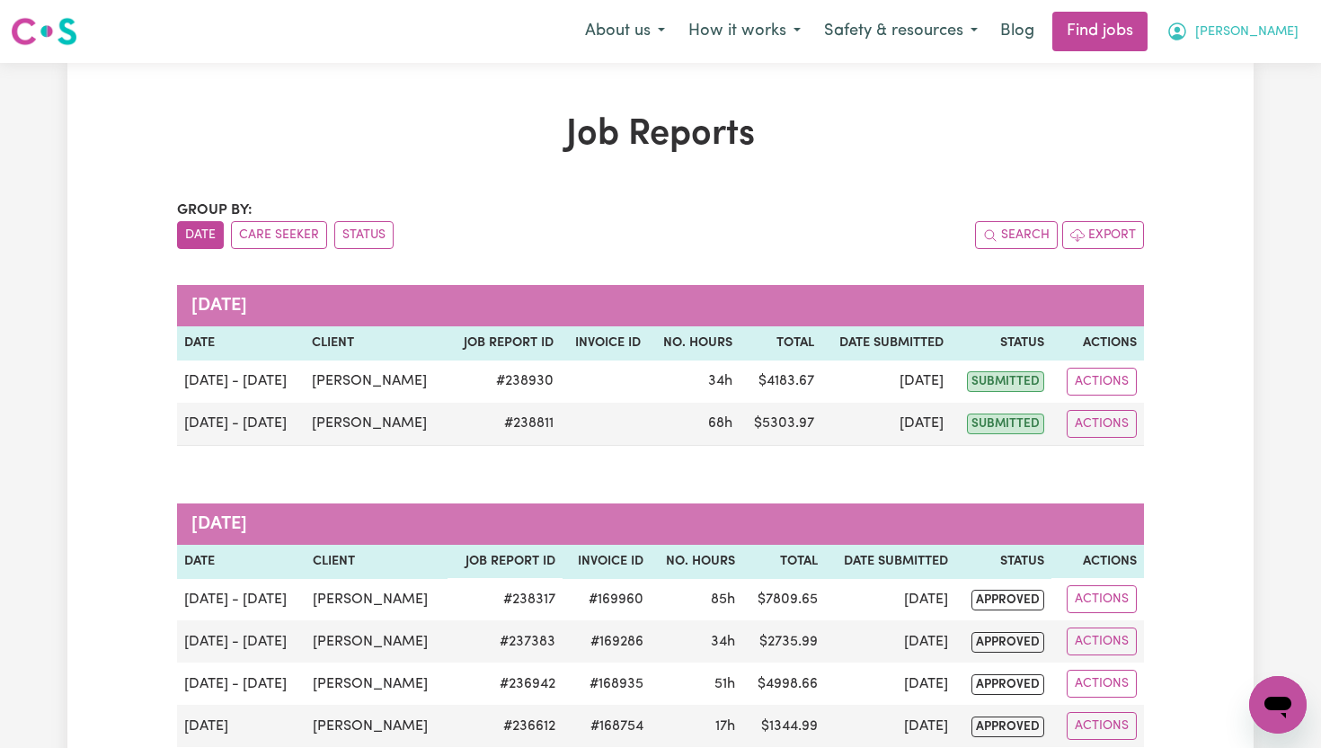
click at [1297, 33] on span "[PERSON_NAME]" at bounding box center [1246, 32] width 103 height 20
click at [1259, 99] on link "My Dashboard" at bounding box center [1239, 103] width 142 height 34
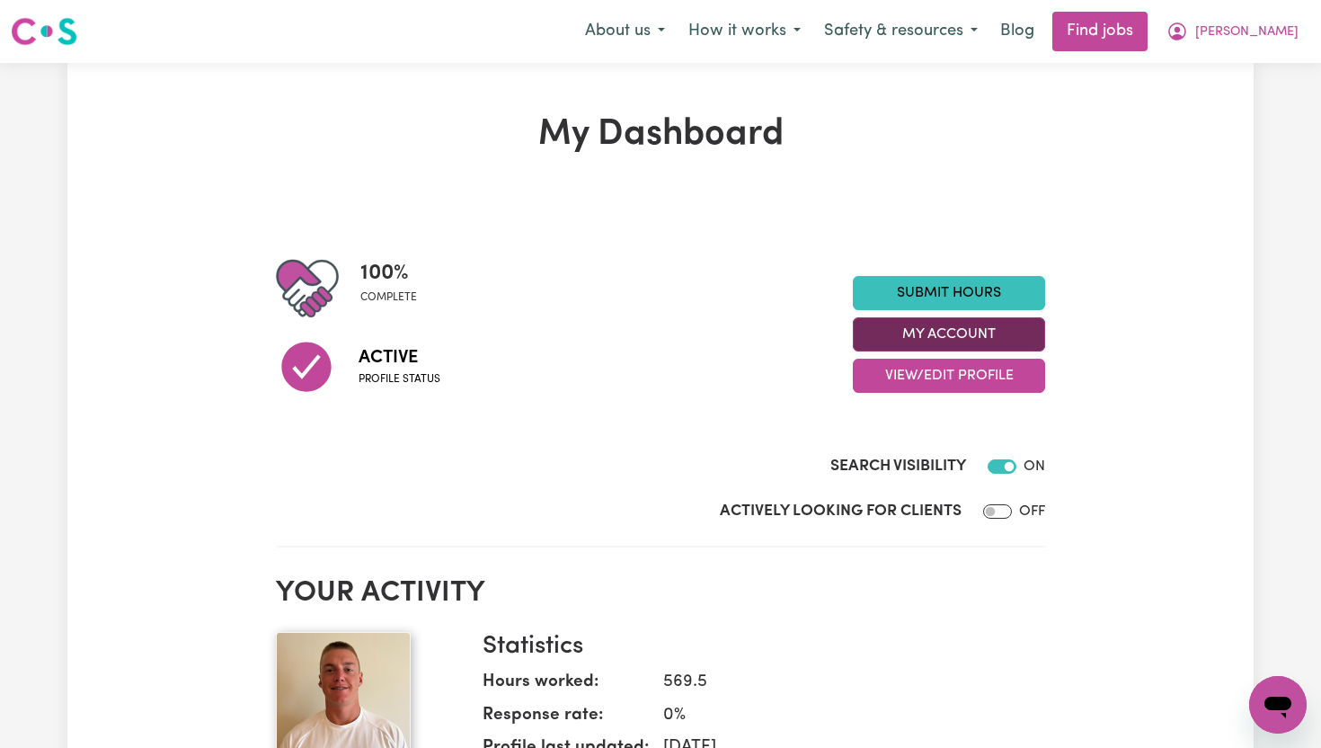
click at [1026, 331] on button "My Account" at bounding box center [949, 334] width 192 height 34
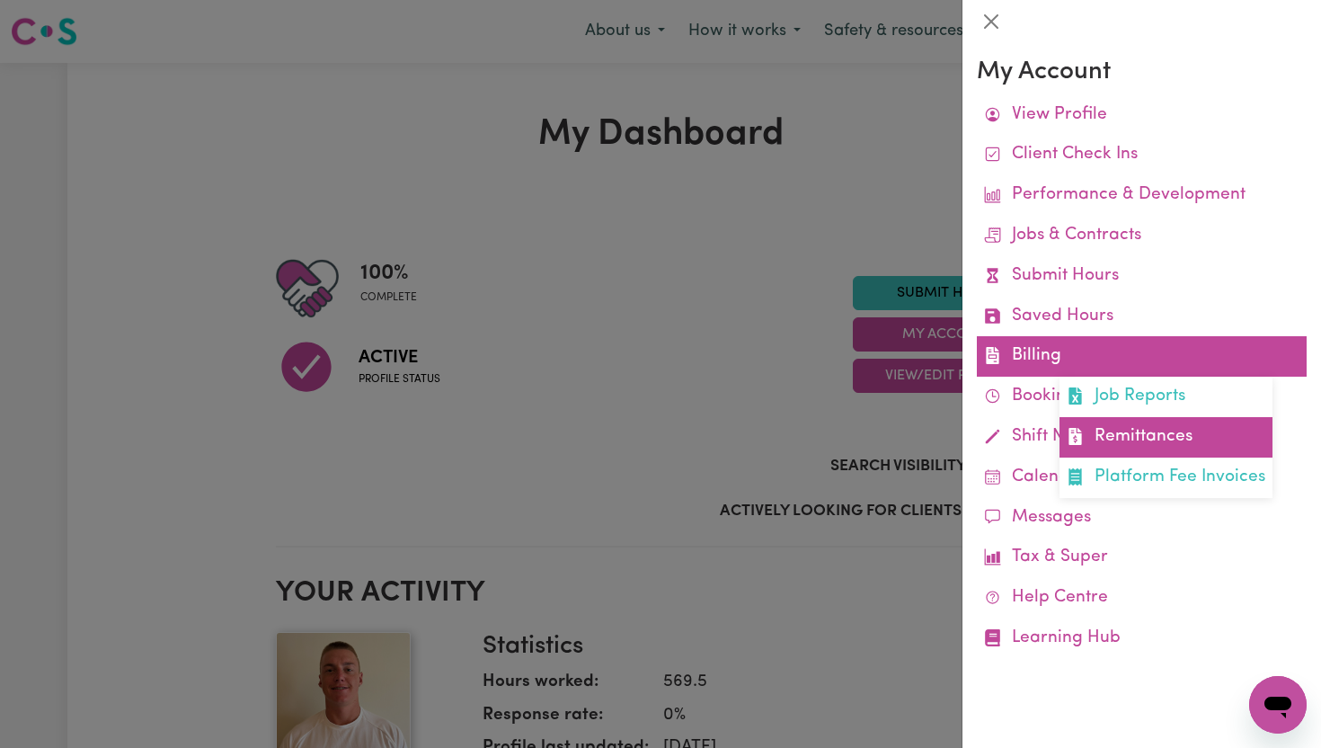
click at [1125, 432] on link "Remittances" at bounding box center [1166, 437] width 213 height 40
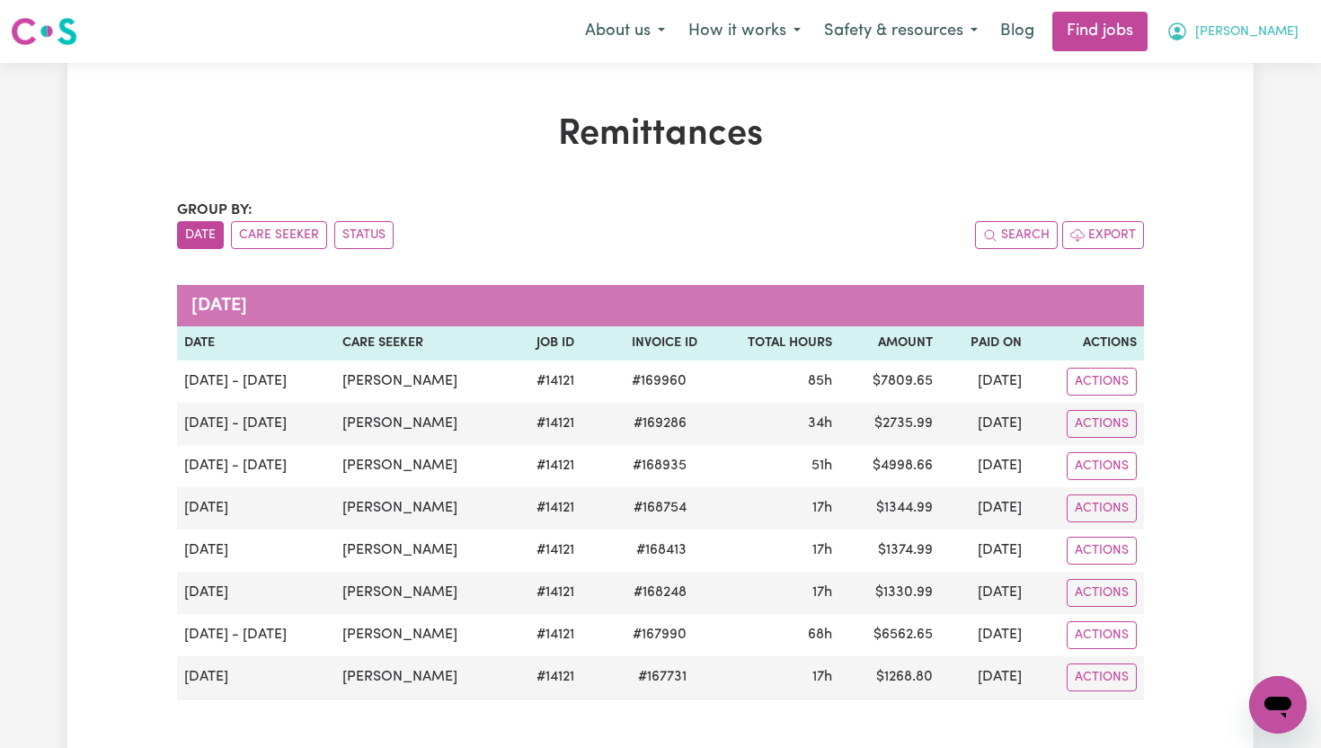
click at [1284, 38] on span "[PERSON_NAME]" at bounding box center [1246, 32] width 103 height 20
click at [1224, 104] on link "My Dashboard" at bounding box center [1239, 103] width 142 height 34
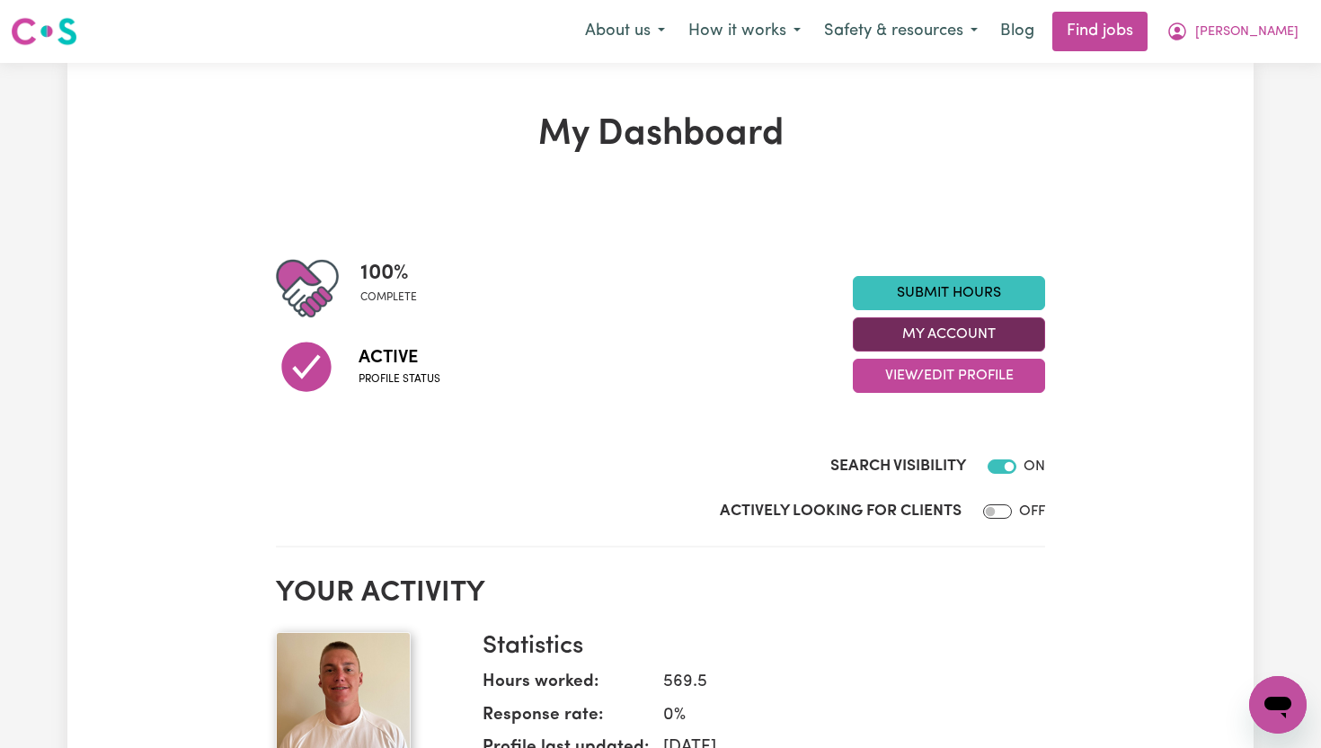
click at [995, 341] on button "My Account" at bounding box center [949, 334] width 192 height 34
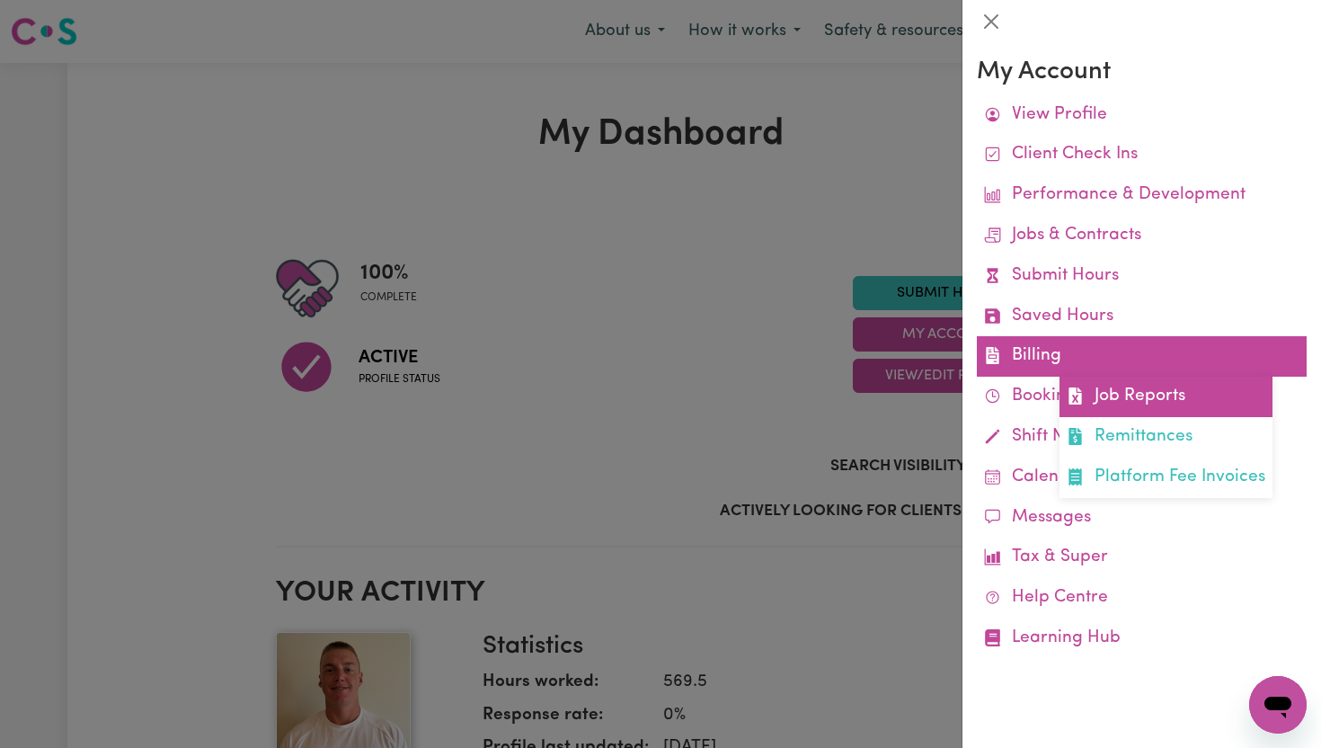
click at [1136, 404] on link "Job Reports" at bounding box center [1166, 397] width 213 height 40
